Goal: Task Accomplishment & Management: Manage account settings

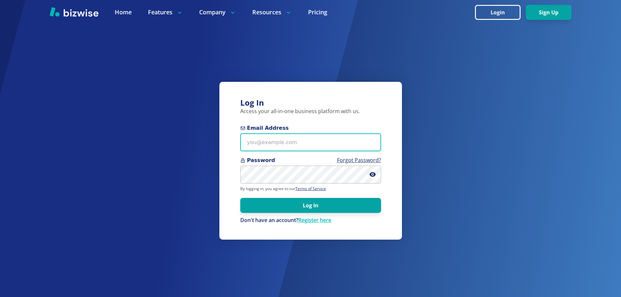
click at [295, 147] on input "Email Address" at bounding box center [310, 142] width 141 height 18
type input "[EMAIL_ADDRESS][DOMAIN_NAME]"
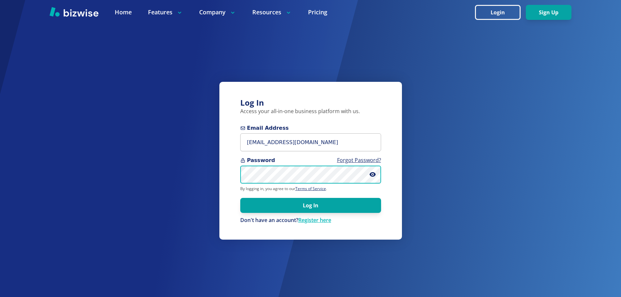
click at [240, 198] on button "Log In" at bounding box center [310, 205] width 141 height 15
